Goal: Information Seeking & Learning: Learn about a topic

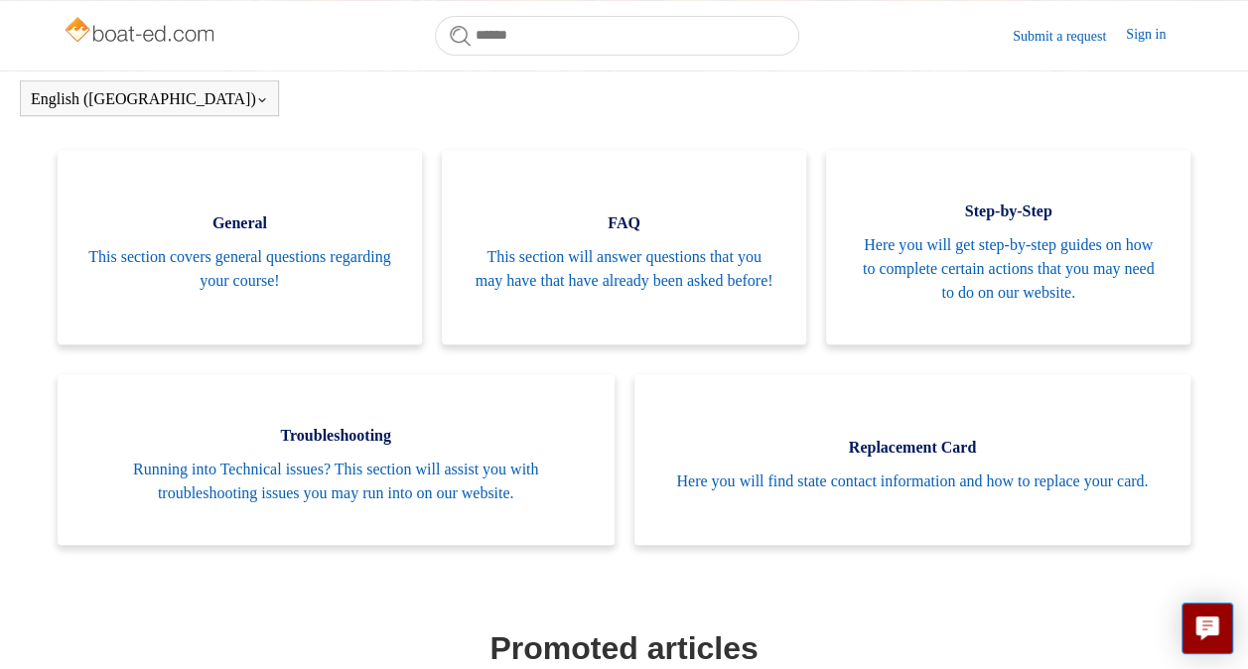
scroll to position [378, 0]
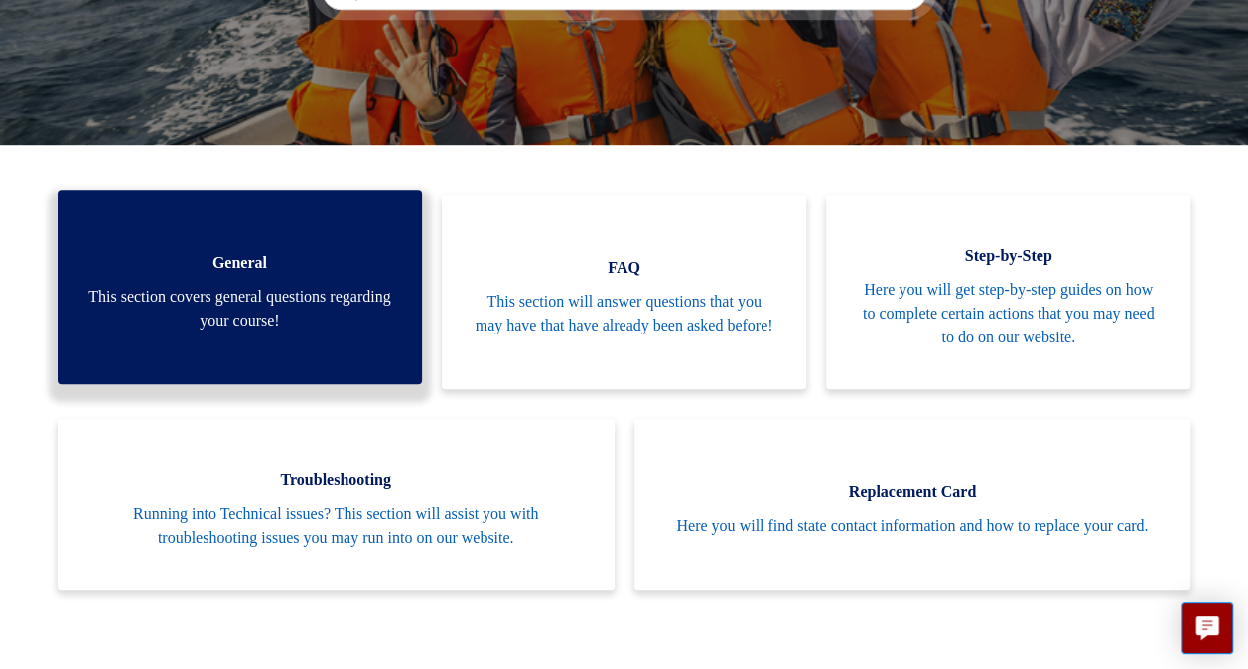
drag, startPoint x: 0, startPoint y: 0, endPoint x: 208, endPoint y: 244, distance: 320.5
click at [208, 244] on link "General This section covers general questions regarding your course!" at bounding box center [240, 287] width 364 height 195
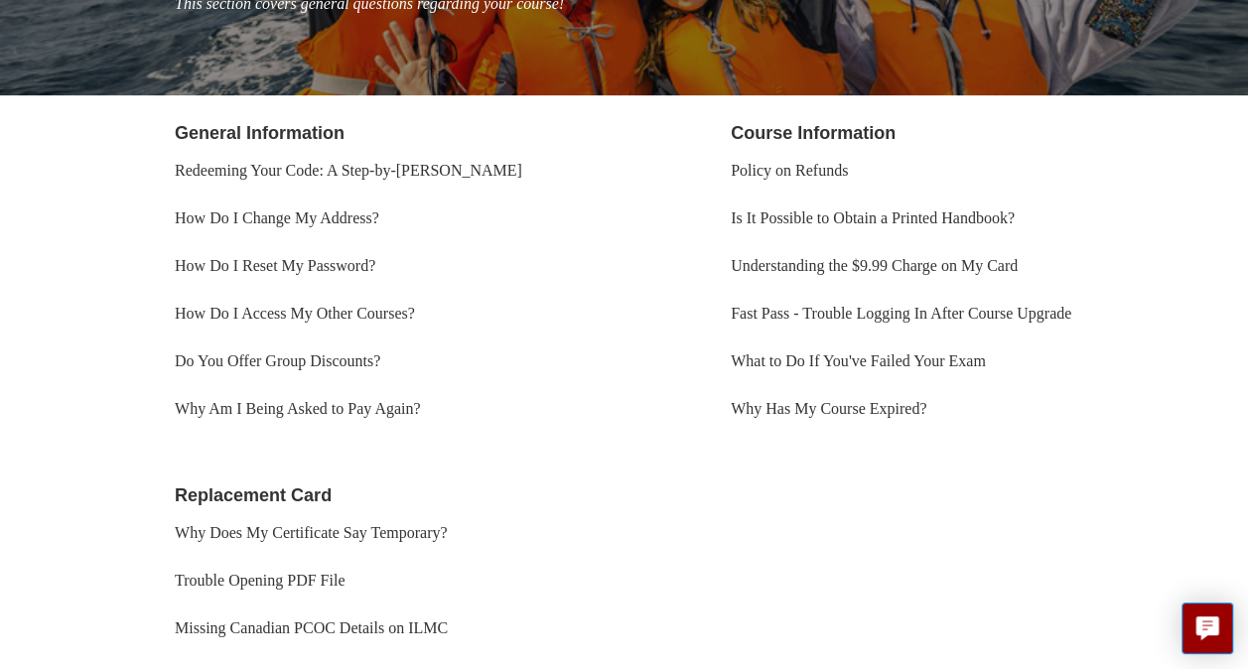
scroll to position [318, 0]
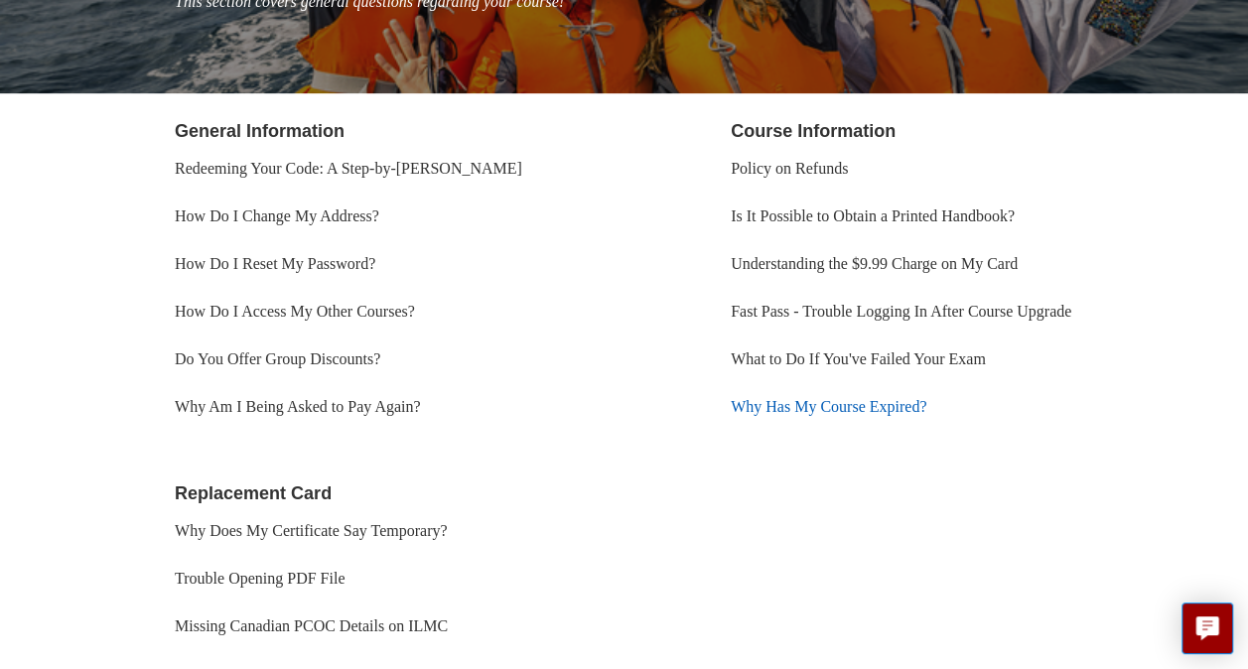
click at [790, 410] on link "Why Has My Course Expired?" at bounding box center [829, 406] width 196 height 17
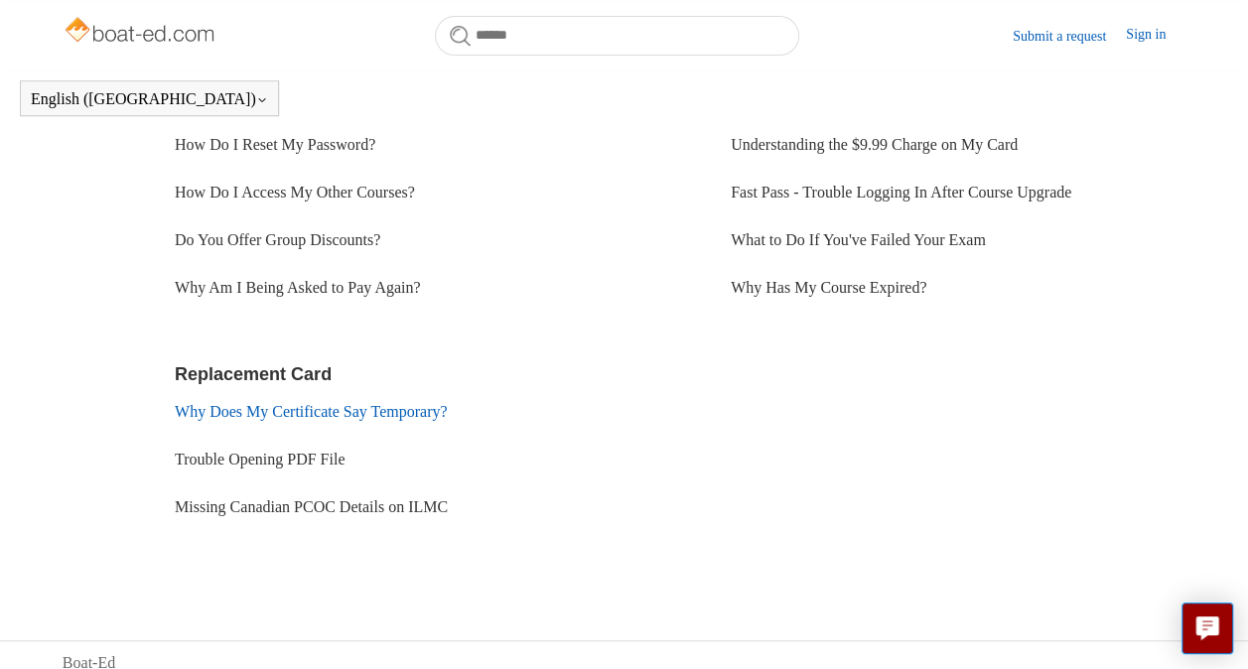
click at [327, 413] on link "Why Does My Certificate Say Temporary?" at bounding box center [311, 411] width 273 height 17
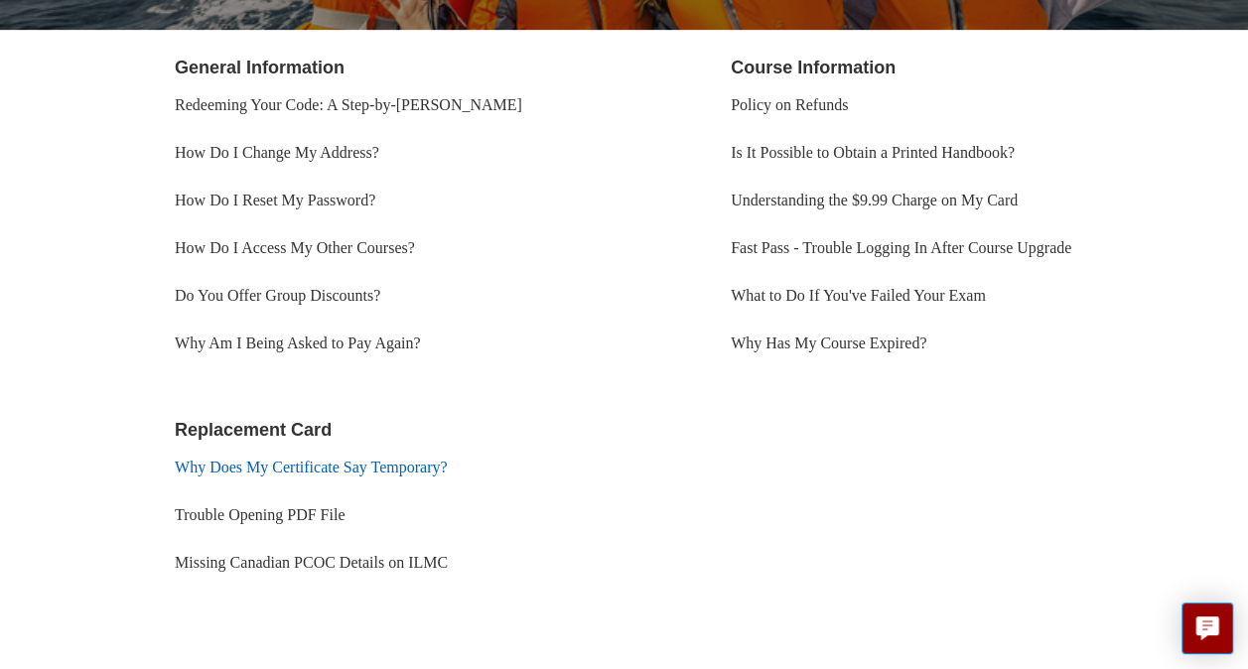
scroll to position [437, 0]
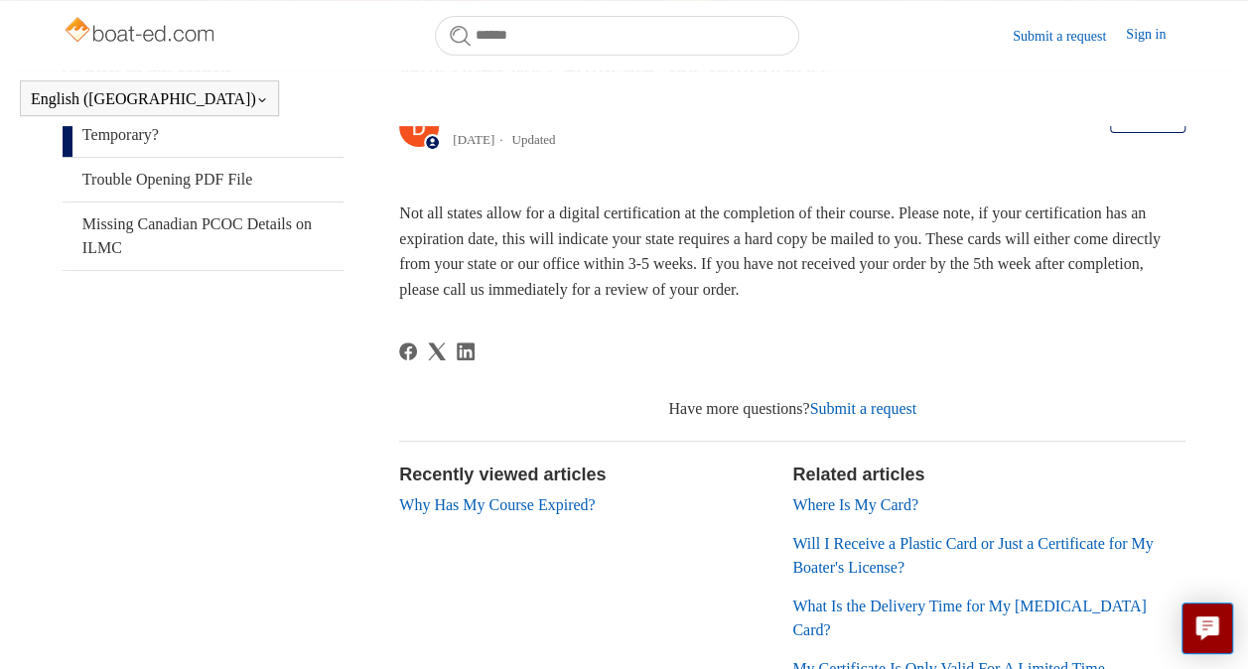
scroll to position [487, 0]
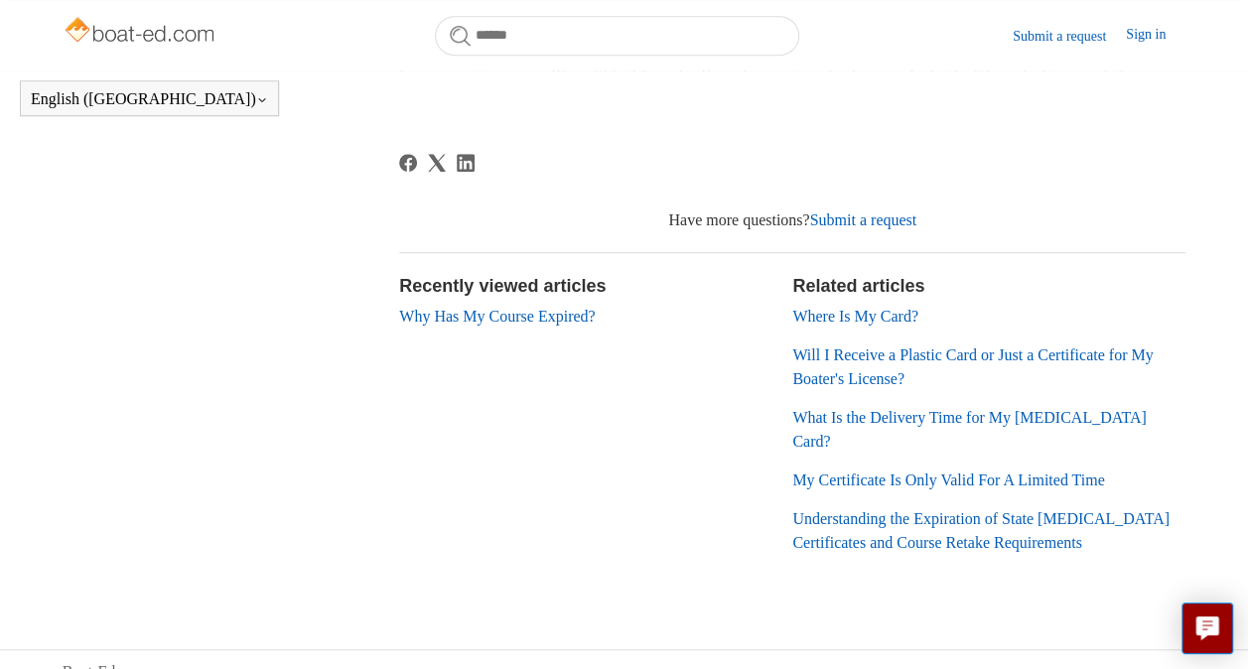
click at [836, 314] on link "Where Is My Card?" at bounding box center [855, 316] width 126 height 17
